Goal: Task Accomplishment & Management: Manage account settings

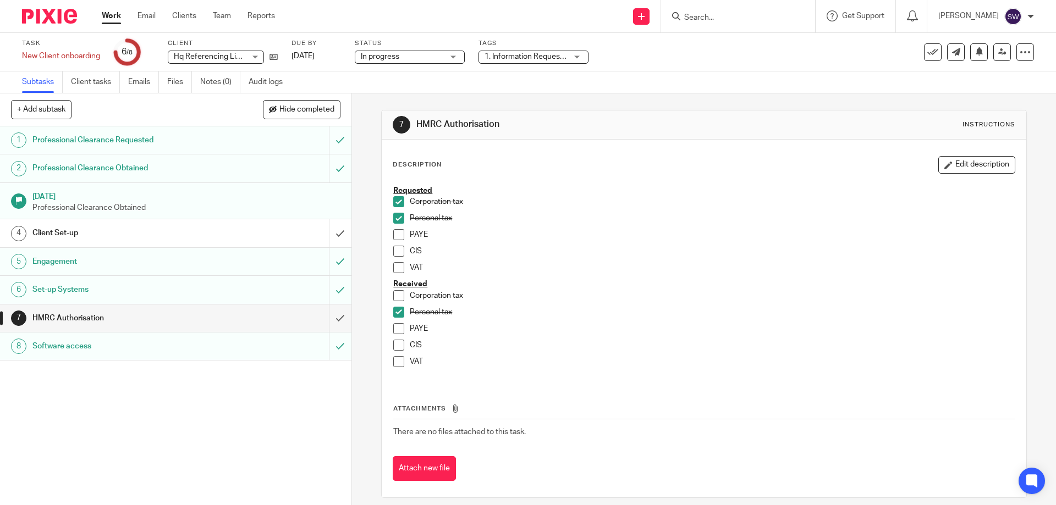
click at [108, 12] on link "Work" at bounding box center [111, 15] width 19 height 11
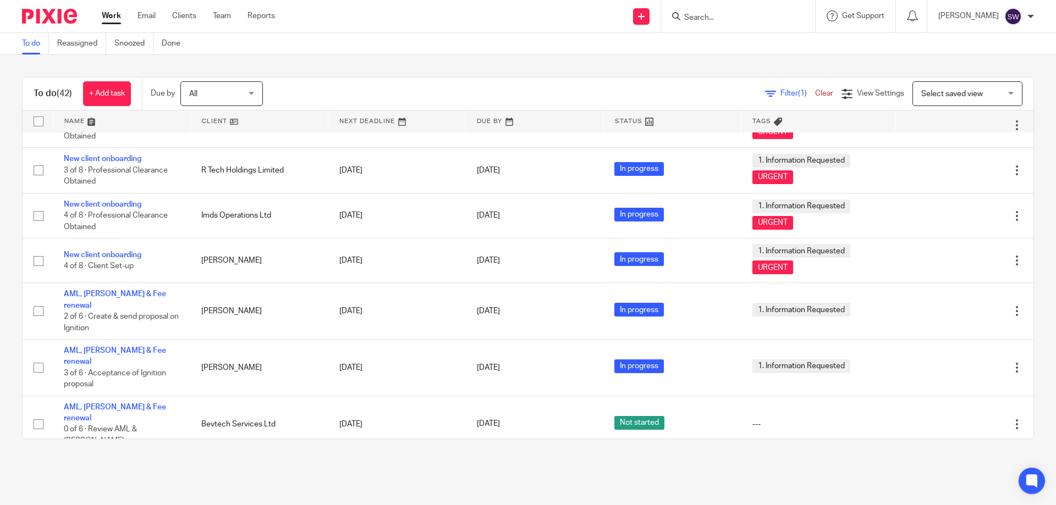
scroll to position [1563, 0]
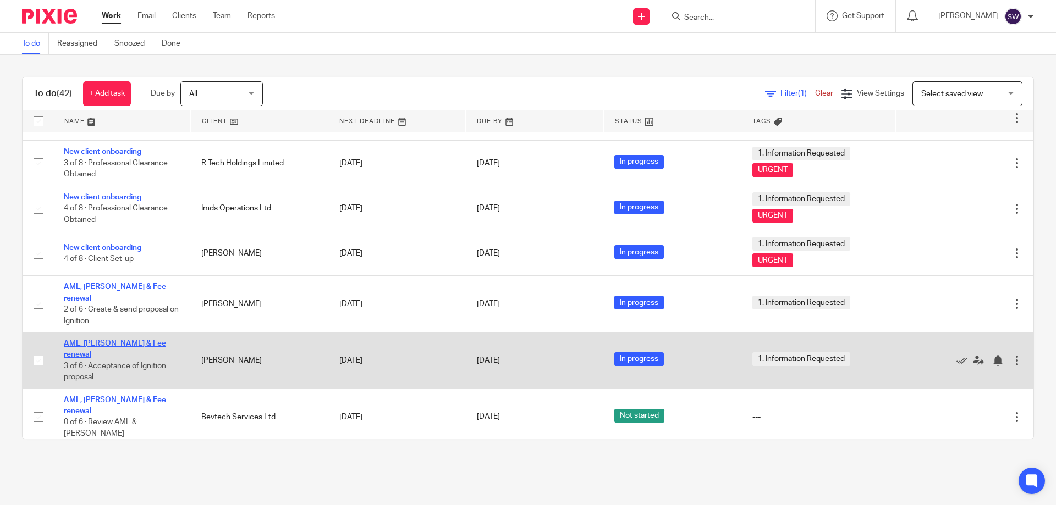
click at [132, 340] on link "AML, [PERSON_NAME] & Fee renewal" at bounding box center [115, 349] width 102 height 19
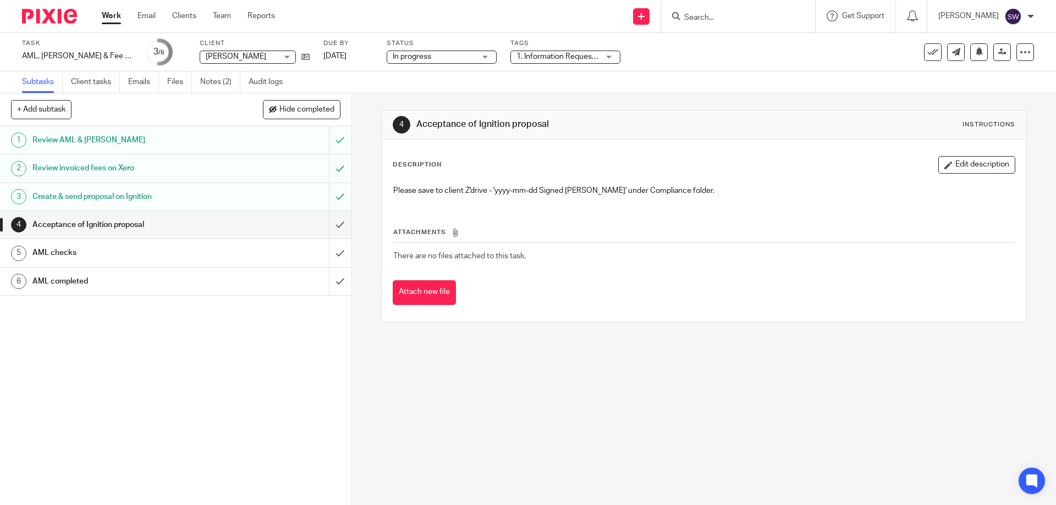
click at [233, 249] on div "AML checks" at bounding box center [174, 253] width 285 height 17
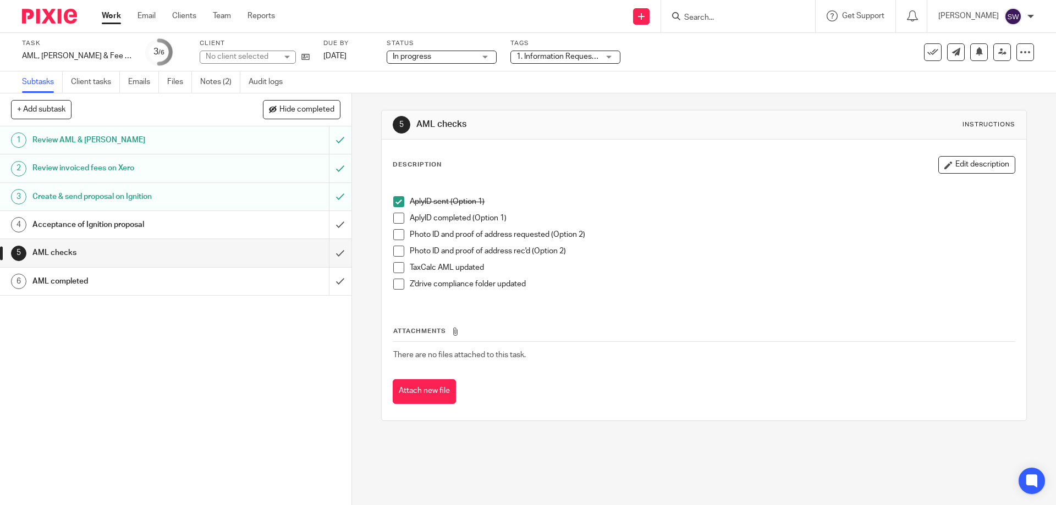
click at [388, 219] on div "AplyID sent (Option 1) AplyID completed (Option 1) Photo ID and proof of addres…" at bounding box center [704, 242] width 632 height 124
click at [394, 215] on span at bounding box center [398, 218] width 11 height 11
click at [395, 266] on span at bounding box center [398, 267] width 11 height 11
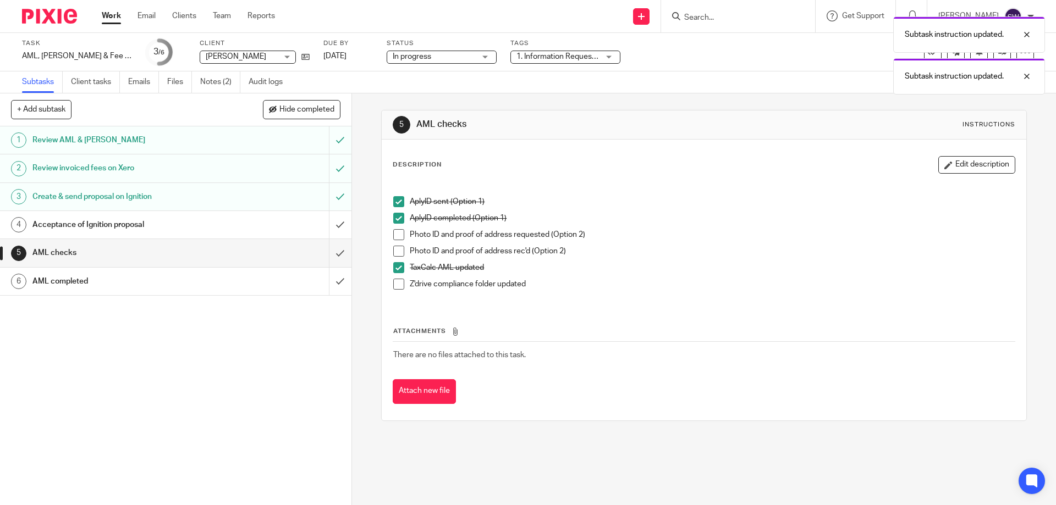
click at [394, 284] on span at bounding box center [398, 284] width 11 height 11
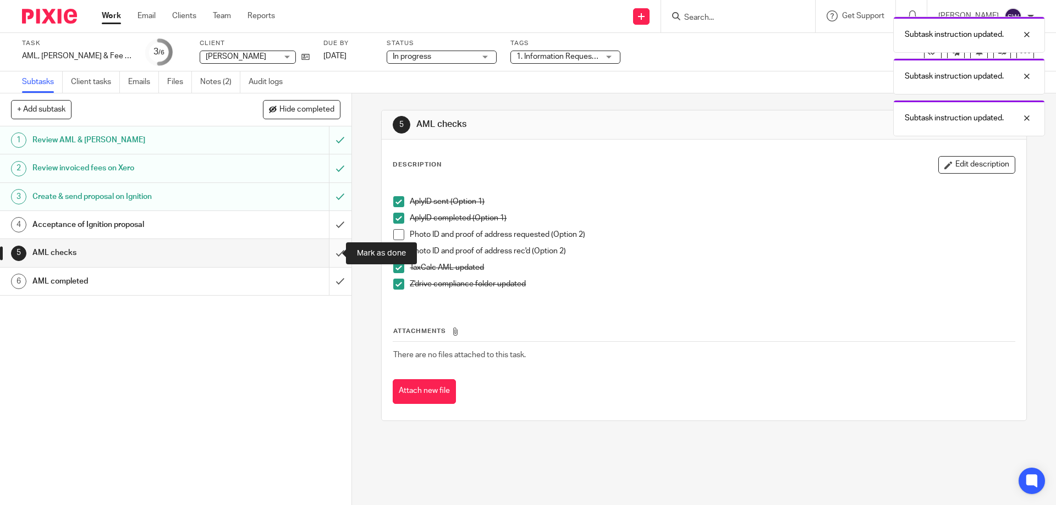
click at [328, 250] on input "submit" at bounding box center [175, 253] width 351 height 28
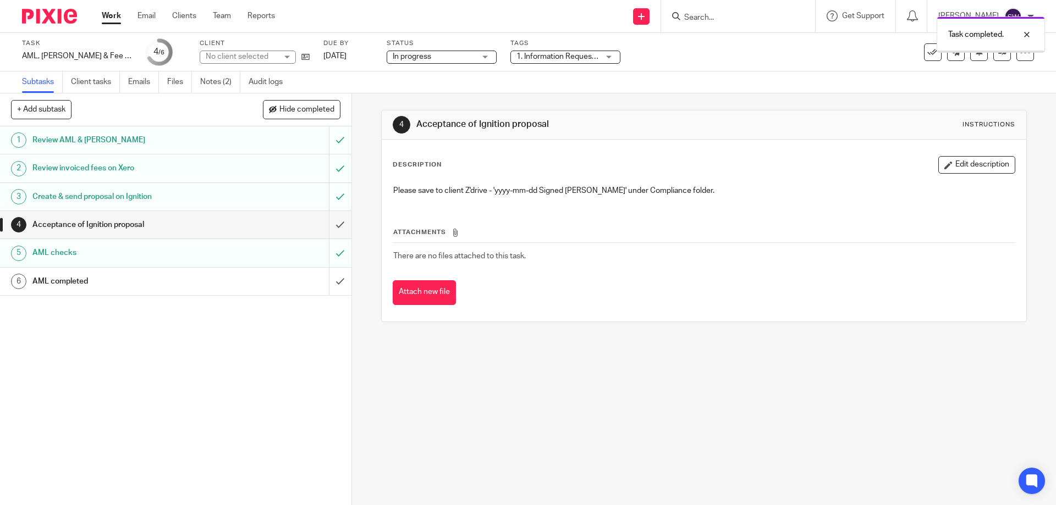
click at [331, 278] on input "submit" at bounding box center [175, 282] width 351 height 28
click at [725, 21] on div at bounding box center [738, 16] width 154 height 32
click at [766, 6] on div at bounding box center [738, 16] width 154 height 32
click at [759, 15] on input "Search" at bounding box center [732, 18] width 99 height 10
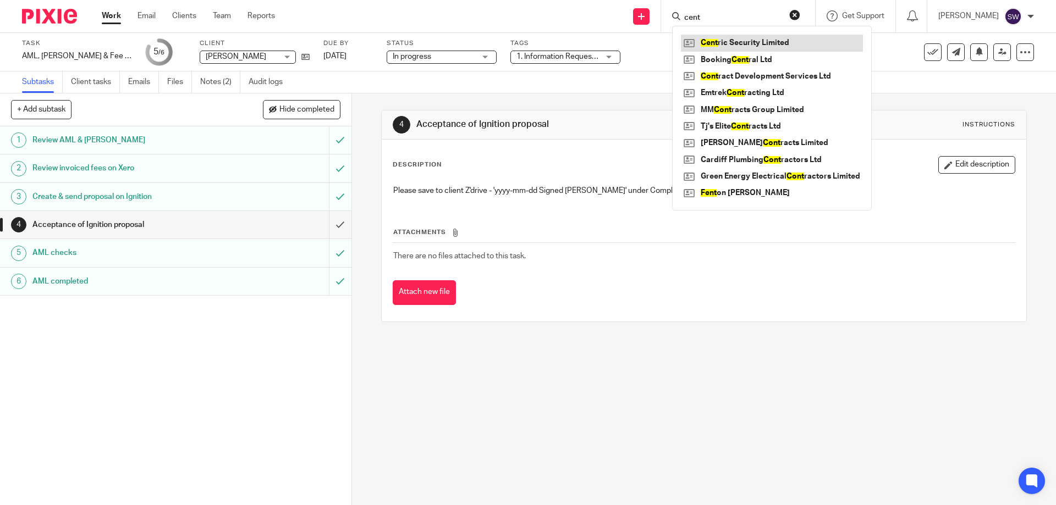
type input "cent"
click at [794, 46] on link at bounding box center [772, 43] width 182 height 17
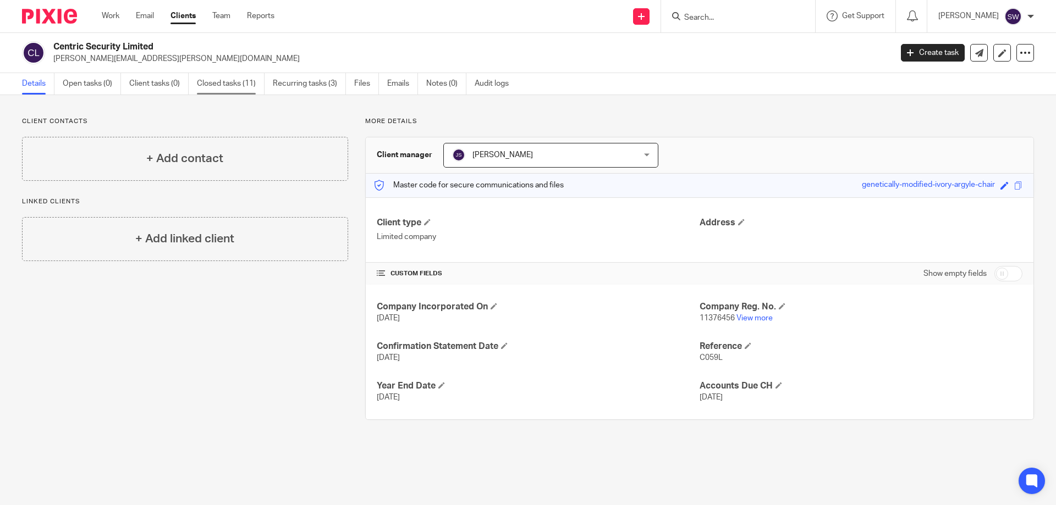
click at [234, 83] on link "Closed tasks (11)" at bounding box center [231, 83] width 68 height 21
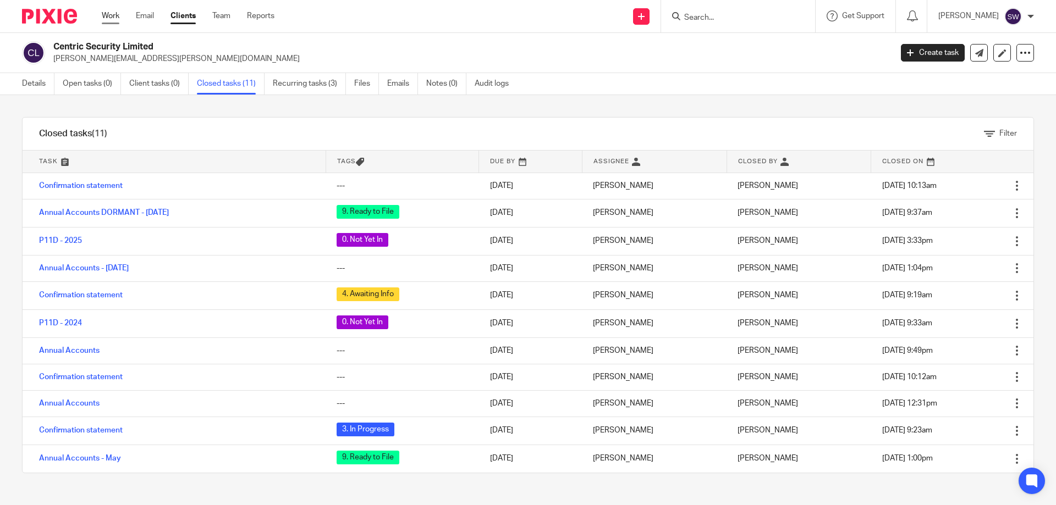
click at [116, 15] on link "Work" at bounding box center [111, 15] width 18 height 11
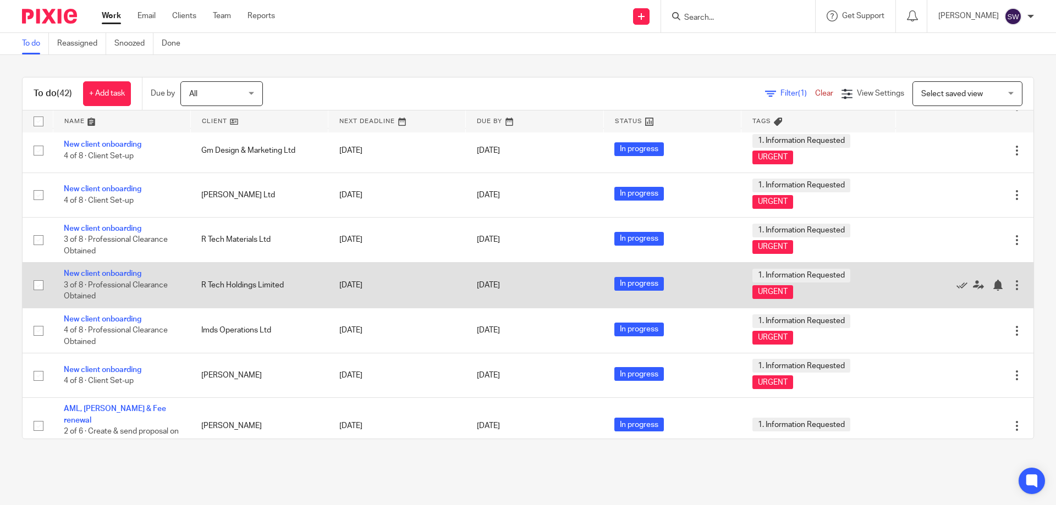
scroll to position [1563, 0]
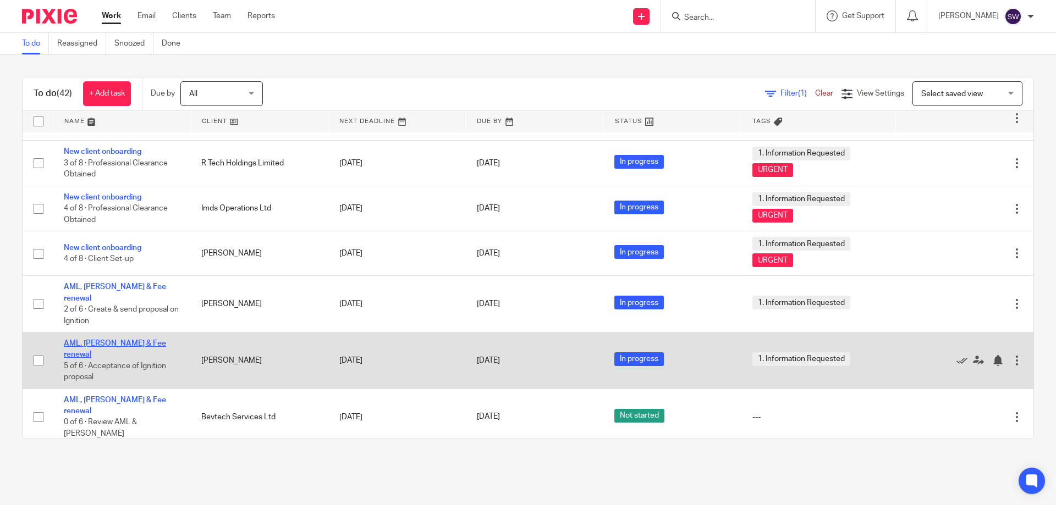
click at [103, 340] on link "AML, LoE & Fee renewal" at bounding box center [115, 349] width 102 height 19
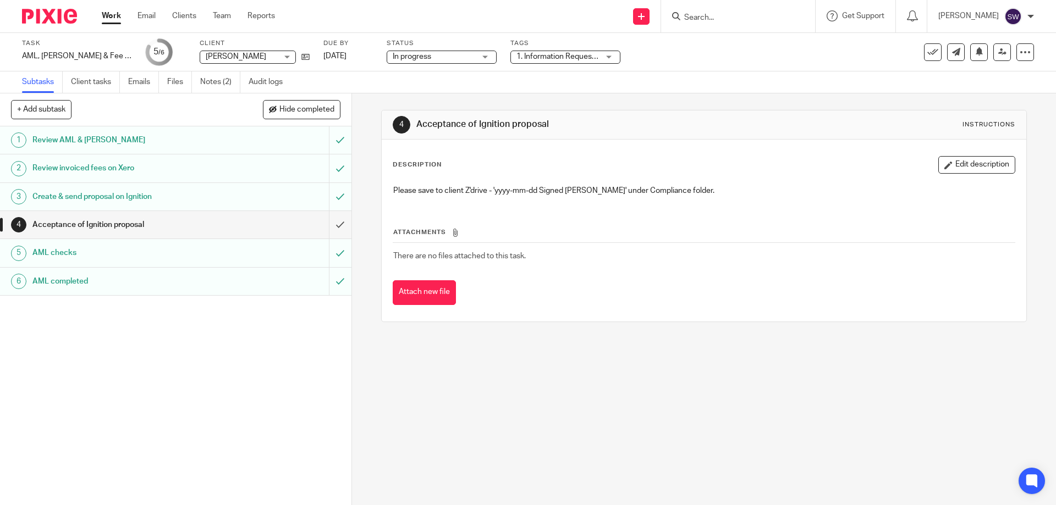
click at [464, 55] on div "In progress In progress" at bounding box center [442, 57] width 110 height 13
click at [998, 48] on icon at bounding box center [1002, 52] width 8 height 8
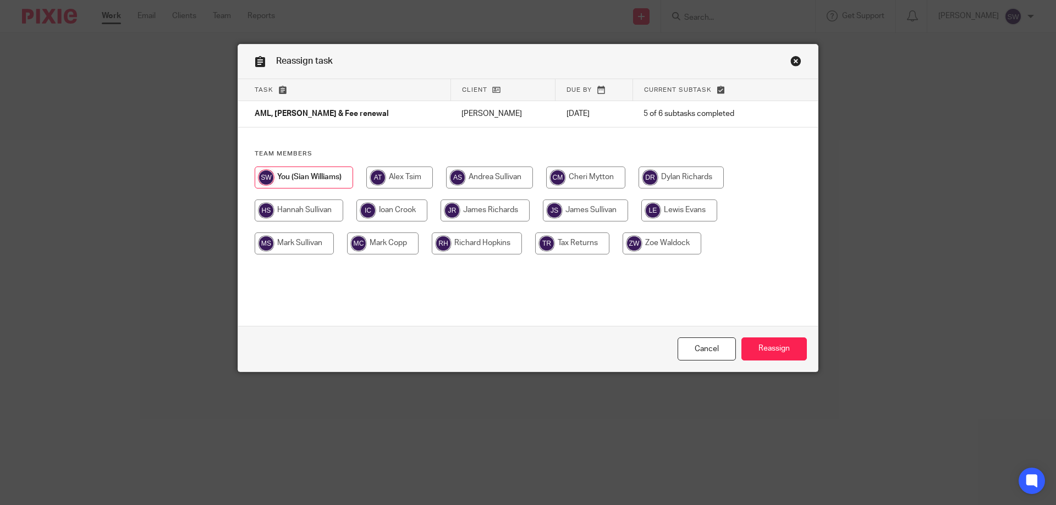
click at [504, 211] on input "radio" at bounding box center [485, 211] width 89 height 22
radio input "true"
click at [769, 347] on input "Reassign" at bounding box center [773, 350] width 65 height 24
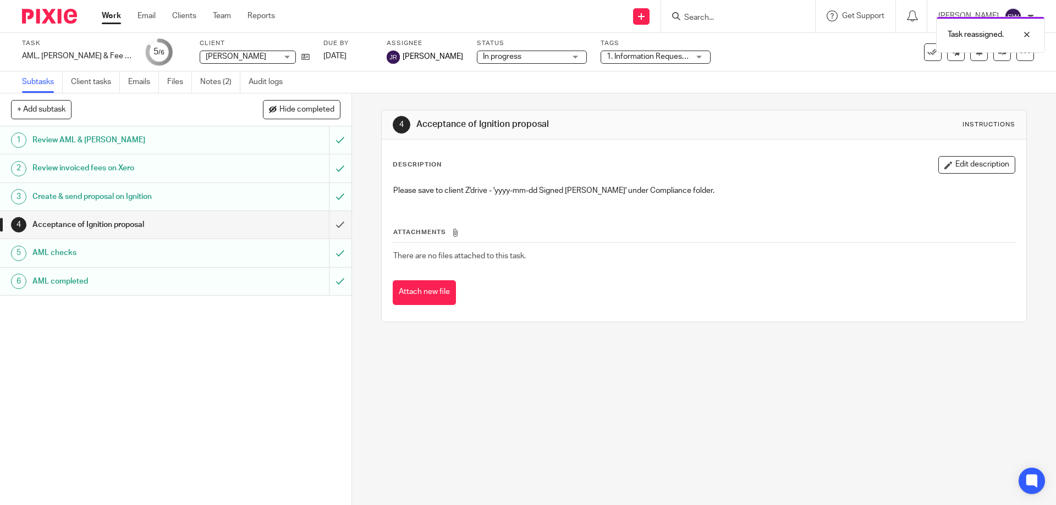
click at [111, 14] on link "Work" at bounding box center [111, 15] width 19 height 11
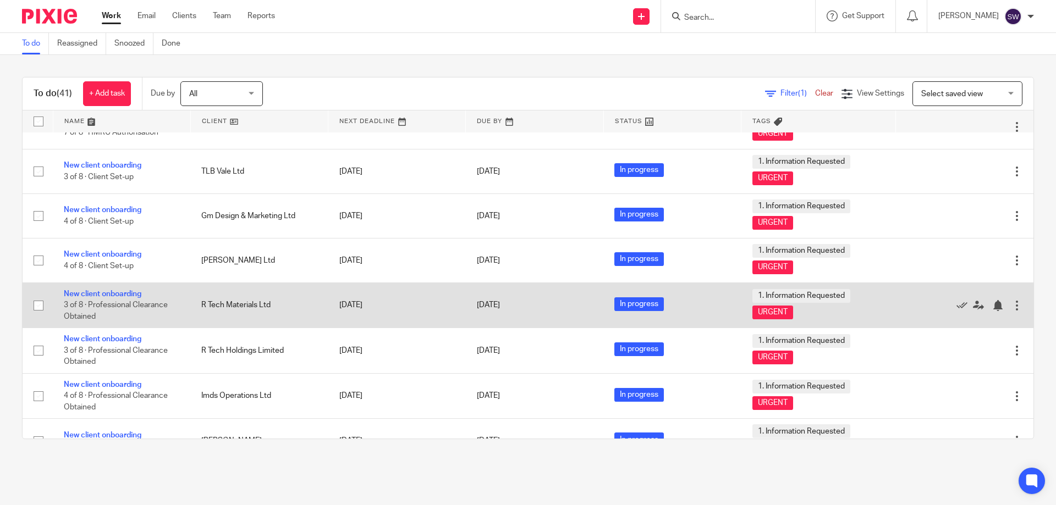
scroll to position [1517, 0]
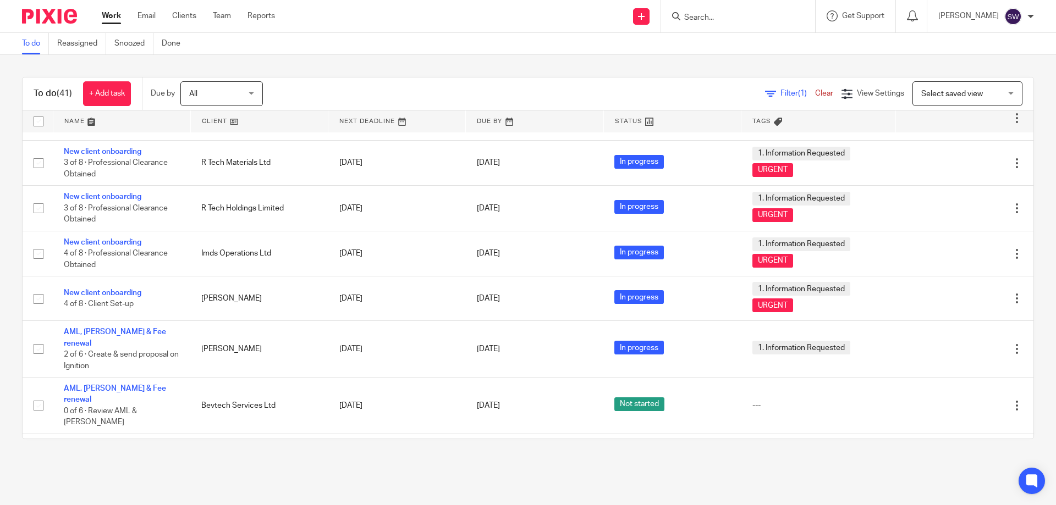
click at [1013, 17] on img at bounding box center [1013, 17] width 18 height 18
click at [985, 76] on span "Logout" at bounding box center [983, 77] width 25 height 8
